Goal: Transaction & Acquisition: Book appointment/travel/reservation

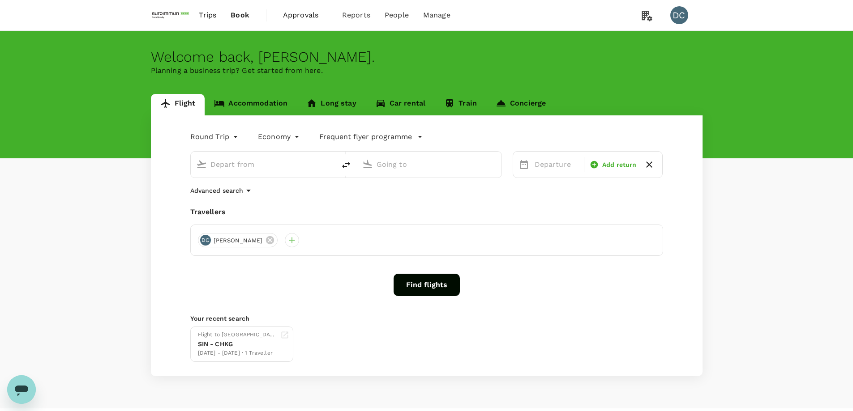
type input "roundtrip"
type input "Singapore Changi (SIN)"
type input "Taiwan Taoyuan Intl (TPE)"
click at [214, 17] on span "Trips" at bounding box center [207, 15] width 17 height 11
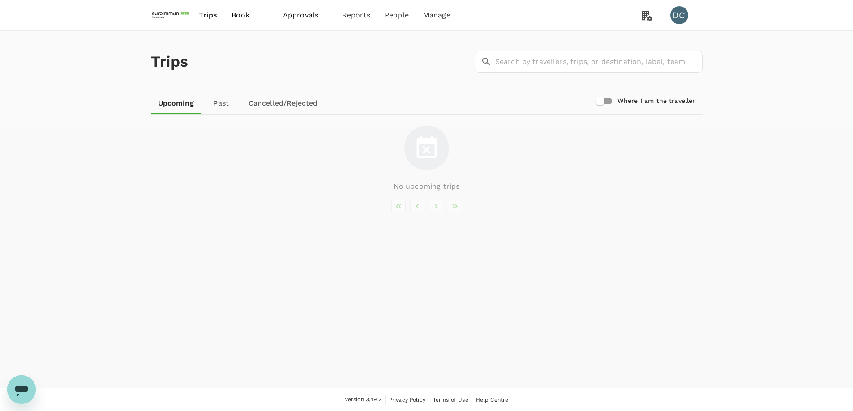
click at [297, 16] on span "Approvals" at bounding box center [305, 15] width 45 height 11
